Goal: Find specific page/section: Find specific page/section

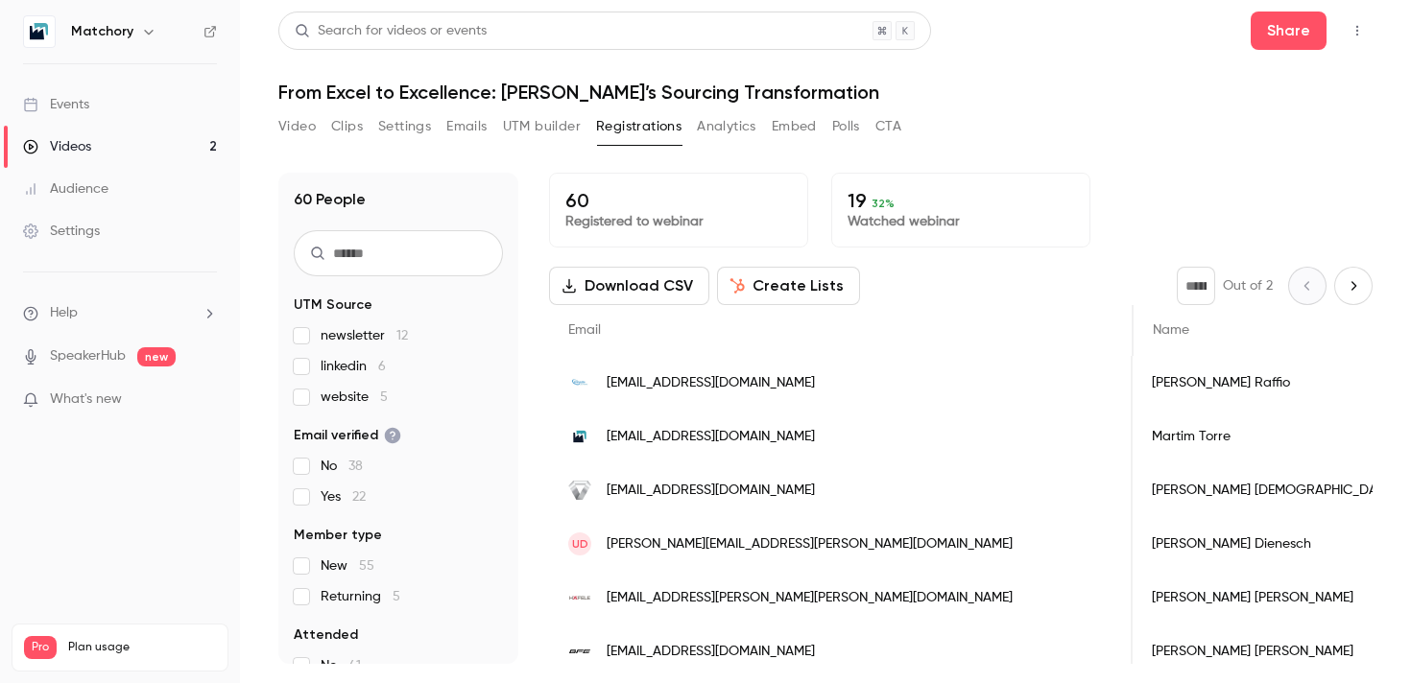
scroll to position [0, 1060]
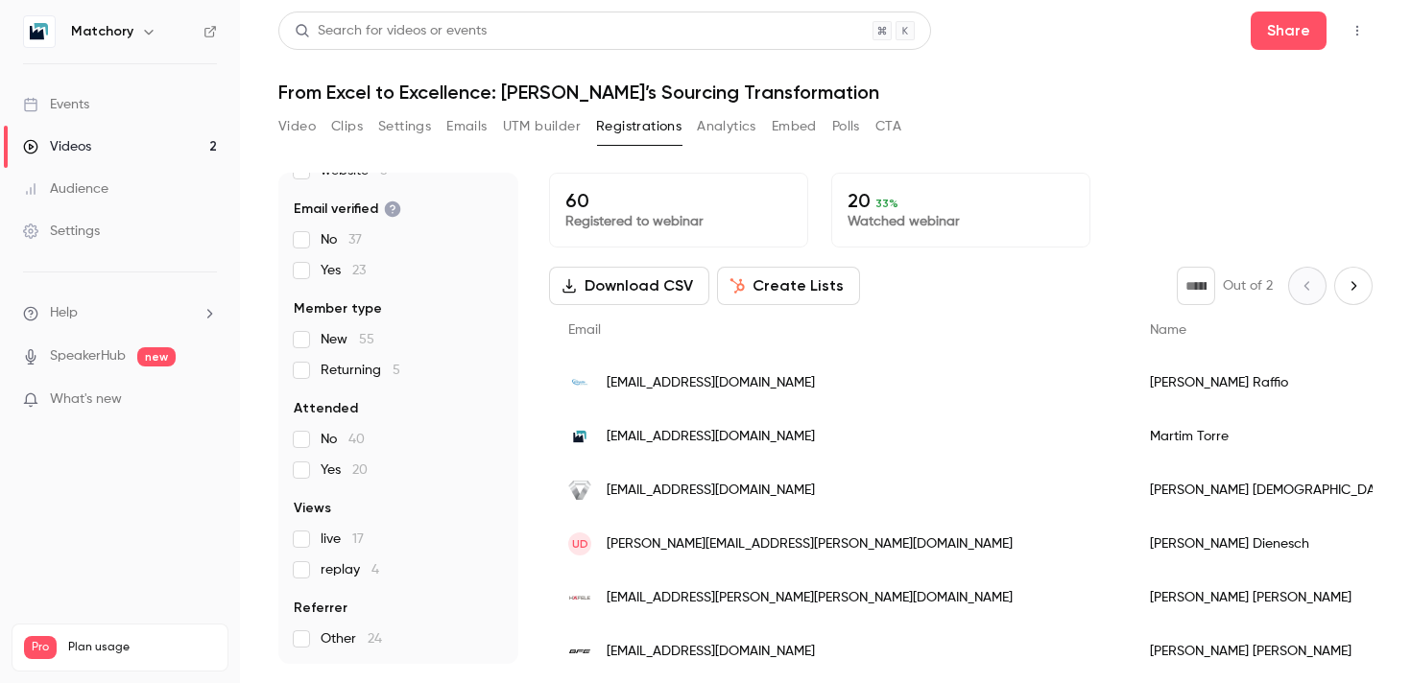
click at [737, 123] on button "Analytics" at bounding box center [726, 126] width 59 height 31
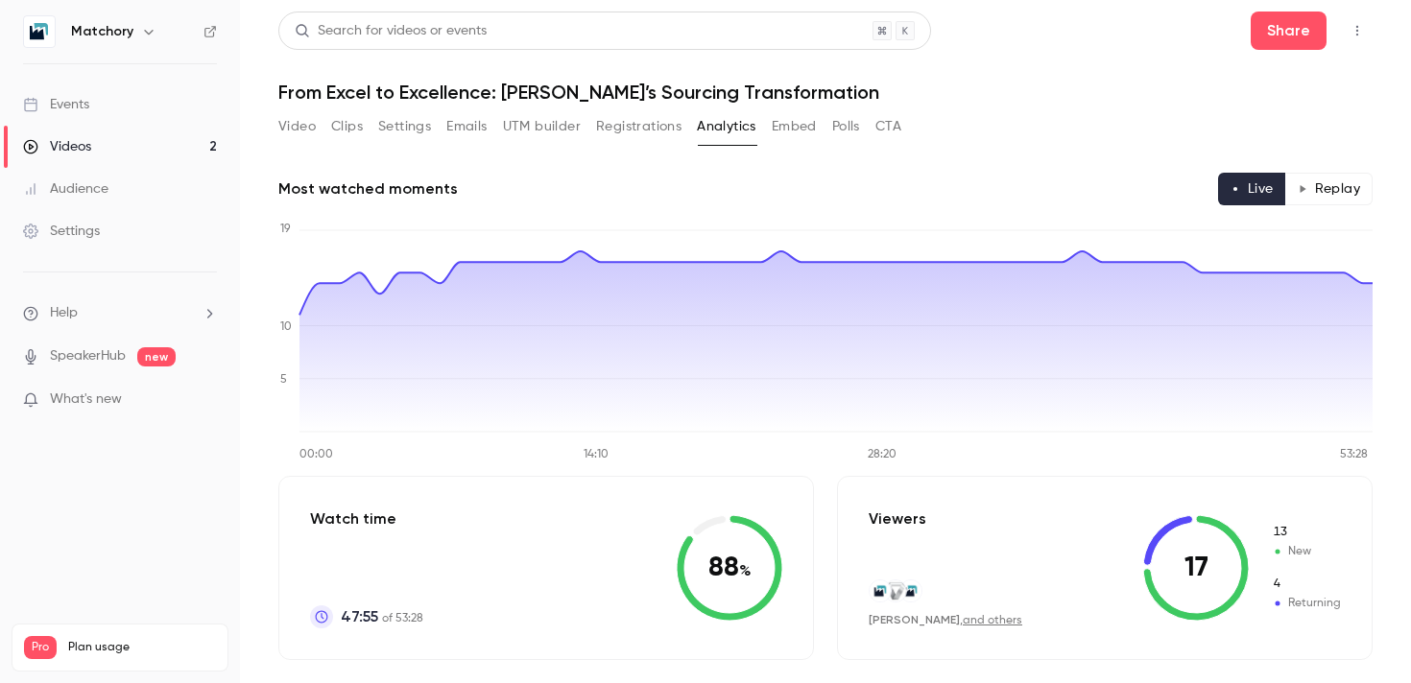
click at [622, 127] on button "Registrations" at bounding box center [638, 126] width 85 height 31
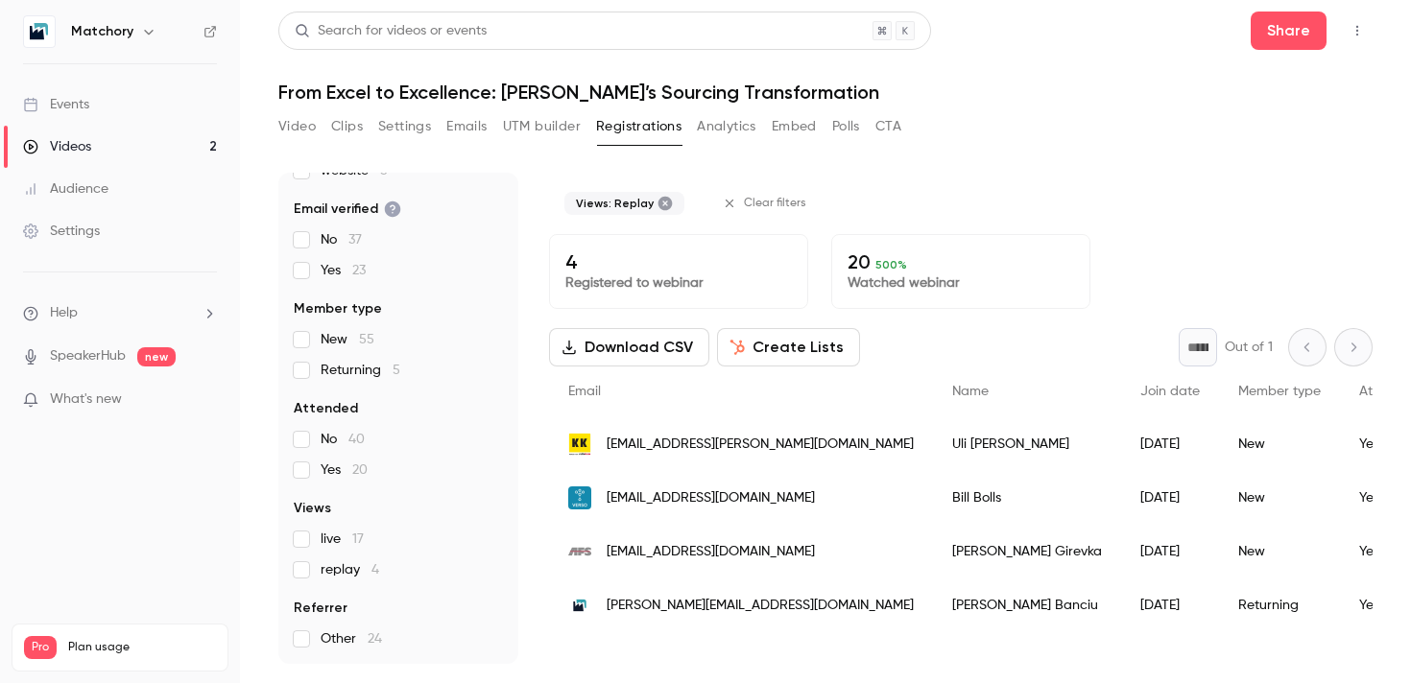
scroll to position [134, 0]
